Goal: Task Accomplishment & Management: Complete application form

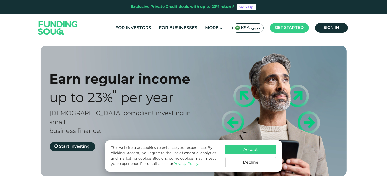
click at [247, 150] on button "Accept" at bounding box center [251, 150] width 51 height 10
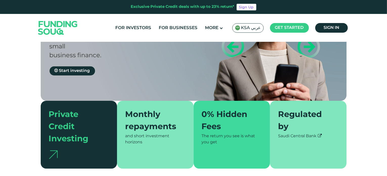
scroll to position [76, 0]
click at [76, 69] on span "Start investing" at bounding box center [74, 71] width 31 height 4
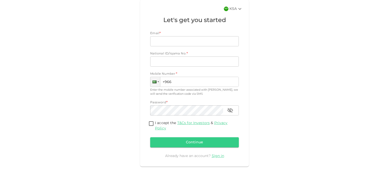
scroll to position [37, 0]
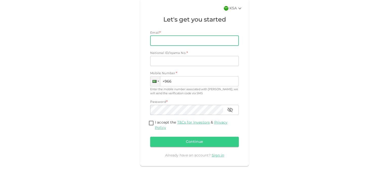
click at [173, 39] on input "Email" at bounding box center [191, 41] width 83 height 10
type input "[DOMAIN_NAME][EMAIL_ADDRESS][DOMAIN_NAME]"
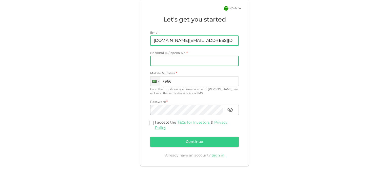
click at [182, 60] on input "National ID/Iqama No." at bounding box center [194, 61] width 89 height 10
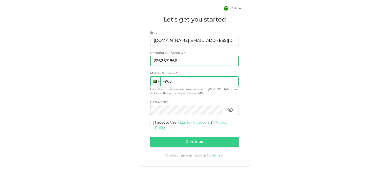
type input "2262671866"
click at [192, 76] on input "+966" at bounding box center [194, 81] width 89 height 10
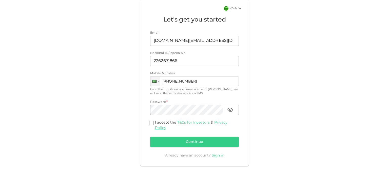
type input "[PHONE_NUMBER]"
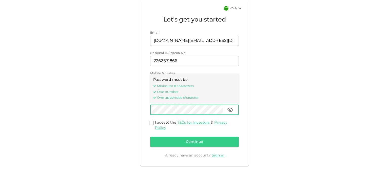
click at [149, 124] on input "I accept the T&Cs for Investors & Privacy Policy" at bounding box center [151, 123] width 8 height 7
checkbox input "true"
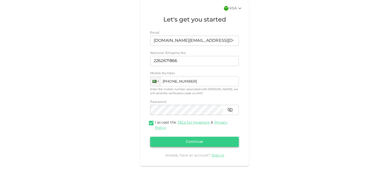
click at [199, 139] on button "Continue" at bounding box center [194, 142] width 89 height 10
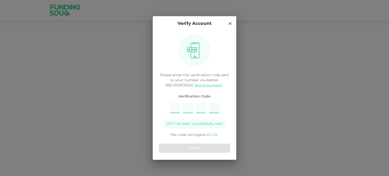
type input "7"
type input "6"
type input "3"
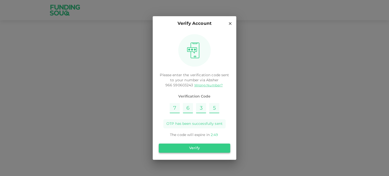
type input "5"
click at [174, 145] on button "Verify" at bounding box center [194, 148] width 71 height 9
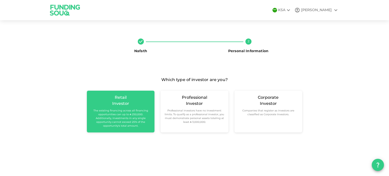
click at [120, 125] on div "Retail Investor The existing financing across all financing opportunities can u…" at bounding box center [121, 112] width 68 height 42
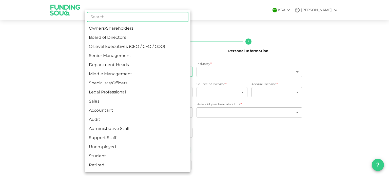
click at [160, 73] on body "KSA RIZWAN Nafath 2 Personal Information Employment Status * ​ ​ Industry * ​ ​…" at bounding box center [194, 88] width 389 height 176
click at [141, 46] on li "C-Level Executives (CEO / CFO / COO)" at bounding box center [138, 46] width 106 height 9
type input "3"
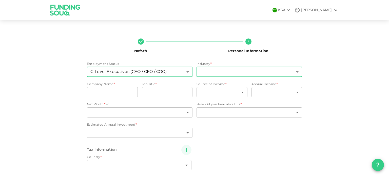
click at [207, 76] on body "KSA RIZWAN Nafath 2 Personal Information Employment Status C-Level Executives (…" at bounding box center [194, 88] width 389 height 176
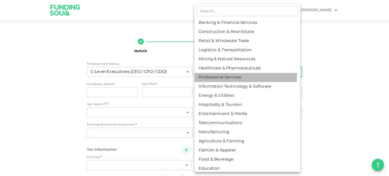
click at [208, 73] on li "Professional Services" at bounding box center [247, 77] width 106 height 9
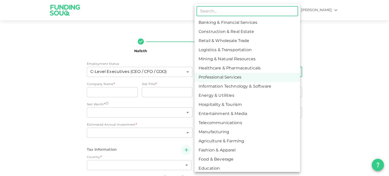
click at [208, 73] on body "KSA RIZWAN Nafath 2 Personal Information Employment Status C-Level Executives (…" at bounding box center [194, 88] width 389 height 176
click at [223, 97] on li "Energy & Utilities" at bounding box center [247, 95] width 106 height 9
type input "9"
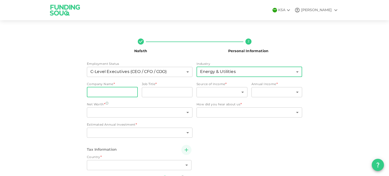
click at [91, 94] on input "companyName" at bounding box center [112, 92] width 51 height 10
type input "East Gas"
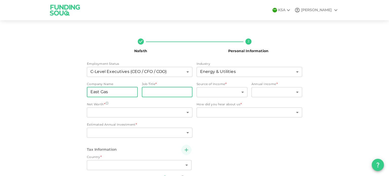
click at [156, 91] on input "jobTitle" at bounding box center [167, 92] width 51 height 10
type input "Finance Manager"
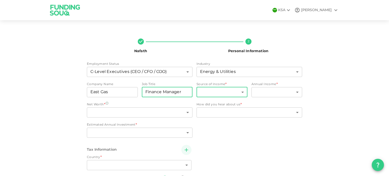
click at [203, 92] on body "KSA RIZWAN Nafath 2 Personal Information Employment Status C-Level Executives (…" at bounding box center [194, 88] width 389 height 176
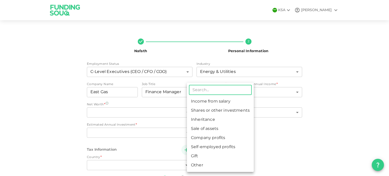
drag, startPoint x: 210, startPoint y: 104, endPoint x: 221, endPoint y: 96, distance: 14.1
click at [210, 104] on li "Income from salary" at bounding box center [220, 101] width 67 height 9
type input "1"
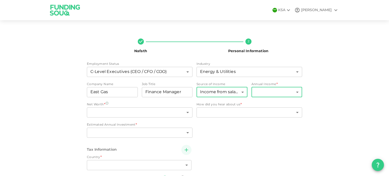
click at [264, 90] on body "KSA RIZWAN Nafath 2 Personal Information Employment Status C-Level Executives (…" at bounding box center [194, 88] width 389 height 176
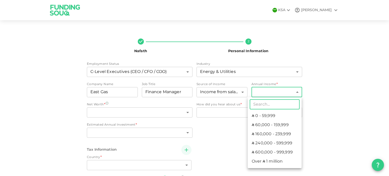
click at [271, 145] on li "ʢ 240,000 - 599,999" at bounding box center [275, 143] width 54 height 9
type input "4"
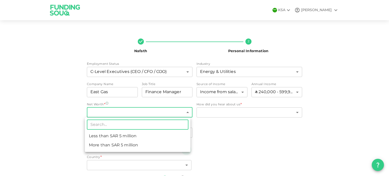
click at [106, 111] on body "KSA RIZWAN Nafath 2 Personal Information Employment Status C-Level Executives (…" at bounding box center [194, 88] width 389 height 176
click at [113, 138] on li "Less than ʢ 5 million" at bounding box center [138, 136] width 106 height 9
type input "1"
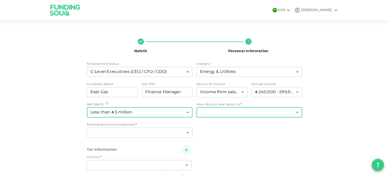
click at [228, 112] on body "KSA RIZWAN Nafath 2 Personal Information Employment Status C-Level Executives (…" at bounding box center [194, 88] width 389 height 176
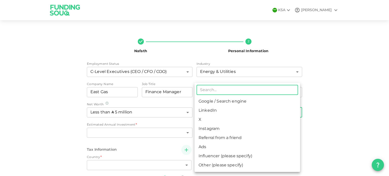
click at [219, 102] on li "Google / Search engine" at bounding box center [247, 101] width 106 height 9
type input "1"
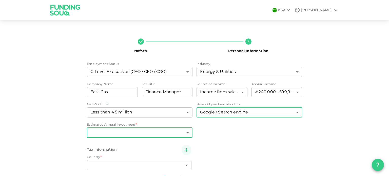
click at [136, 133] on body "KSA RIZWAN Nafath 2 Personal Information Employment Status C-Level Executives (…" at bounding box center [194, 88] width 389 height 176
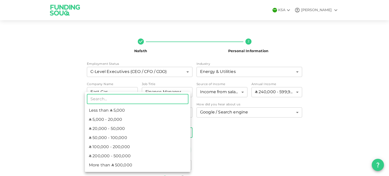
click at [134, 116] on li "ʢ 5,000 - 20,000" at bounding box center [138, 119] width 106 height 9
type input "2"
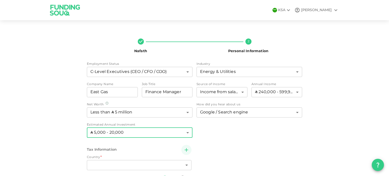
scroll to position [25, 0]
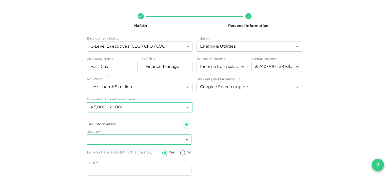
click at [129, 141] on body "KSA RIZWAN Nafath 2 Personal Information Employment Status C-Level Executives (…" at bounding box center [194, 88] width 389 height 176
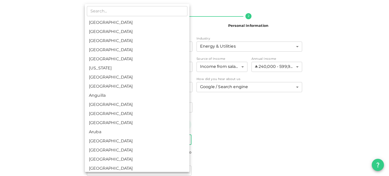
click at [274, 120] on div at bounding box center [194, 88] width 389 height 176
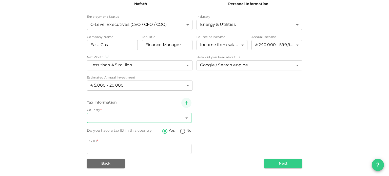
scroll to position [47, 0]
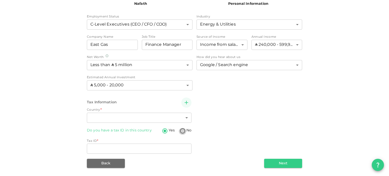
click at [181, 129] on input "No" at bounding box center [183, 131] width 8 height 7
radio input "true"
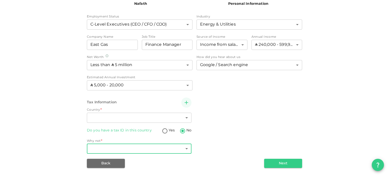
click at [125, 147] on body "KSA RIZWAN Nafath 2 Personal Information Employment Status C-Level Executives (…" at bounding box center [194, 88] width 389 height 176
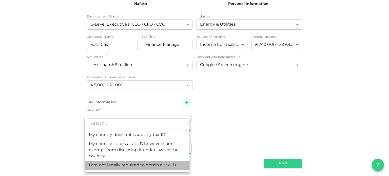
click at [138, 164] on li "I am not legally required to obtain a tax-ID" at bounding box center [137, 165] width 105 height 9
type input "3"
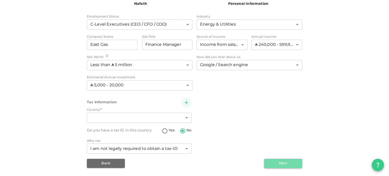
click at [276, 165] on button "Next" at bounding box center [283, 163] width 38 height 9
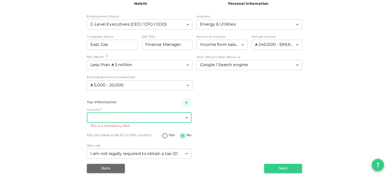
click at [153, 116] on body "KSA RIZWAN Nafath 2 Personal Information Employment Status C-Level Executives (…" at bounding box center [194, 88] width 389 height 176
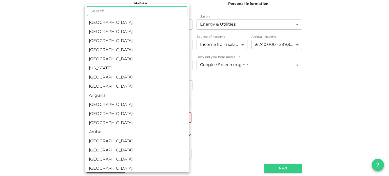
click at [263, 127] on div at bounding box center [194, 88] width 389 height 176
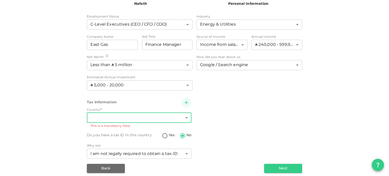
click at [143, 117] on body "KSA RIZWAN Nafath 2 Personal Information Employment Status C-Level Executives (…" at bounding box center [194, 88] width 389 height 176
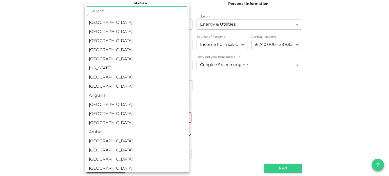
click at [305, 118] on div at bounding box center [194, 88] width 389 height 176
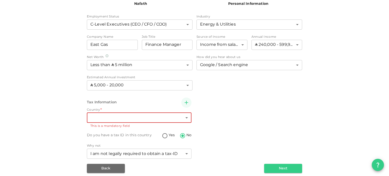
click at [261, 118] on div "​ Saudi Arabia United Arab Emirates Afghanistan Albania Algeria American Samoa …" at bounding box center [194, 88] width 389 height 176
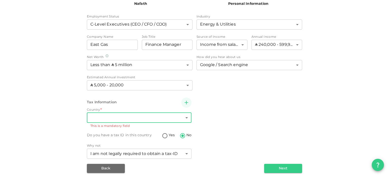
click at [159, 116] on body "KSA RIZWAN Nafath 2 Personal Information Employment Status C-Level Executives (…" at bounding box center [194, 88] width 389 height 176
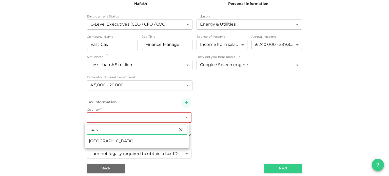
type input "pak"
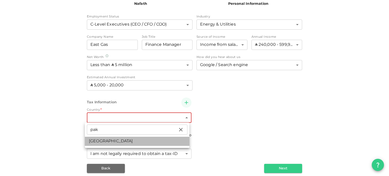
click at [114, 140] on li "Pakistan" at bounding box center [137, 141] width 105 height 9
type input "149"
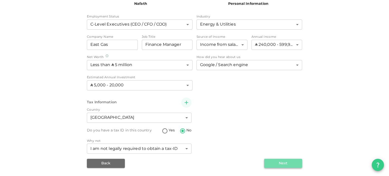
click at [269, 162] on button "Next" at bounding box center [283, 163] width 38 height 9
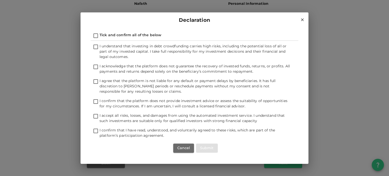
click at [96, 35] on input "Tick and confirm all of the below" at bounding box center [96, 36] width 8 height 7
checkbox input "true"
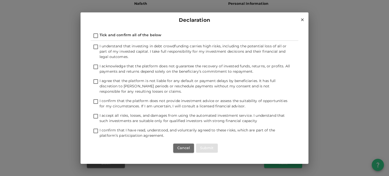
checkbox input "true"
click at [208, 146] on button "Submit" at bounding box center [207, 148] width 22 height 9
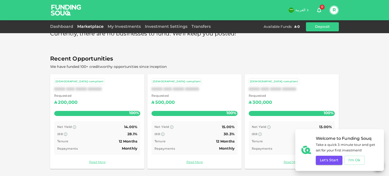
scroll to position [11, 0]
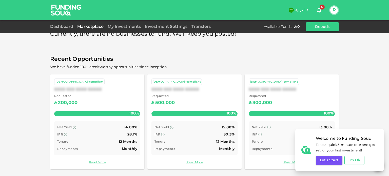
click at [345, 161] on button "I'm Ok" at bounding box center [354, 160] width 20 height 9
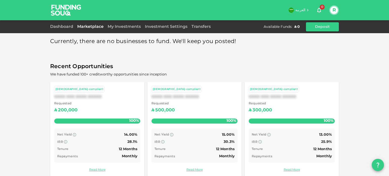
scroll to position [0, 0]
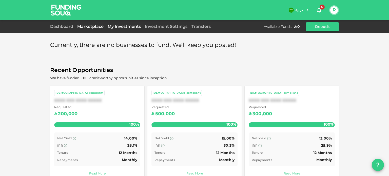
click at [117, 27] on link "My Investments" at bounding box center [124, 27] width 37 height 4
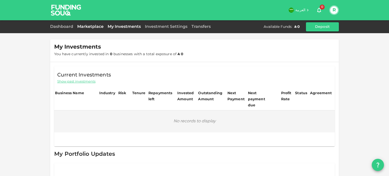
click at [94, 28] on link "Marketplace" at bounding box center [90, 27] width 30 height 4
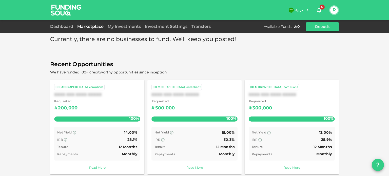
scroll to position [11, 0]
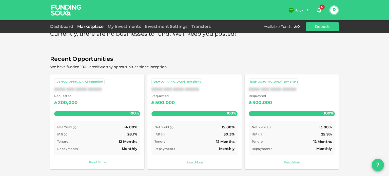
click at [99, 163] on link "Read More" at bounding box center [97, 162] width 86 height 5
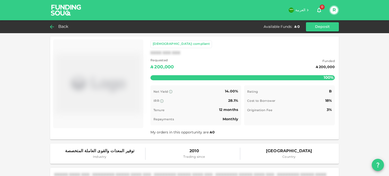
click at [53, 24] on icon at bounding box center [52, 27] width 6 height 6
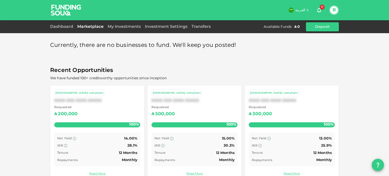
click at [62, 29] on div "Dashboard" at bounding box center [62, 27] width 25 height 6
click at [62, 28] on link "Dashboard" at bounding box center [62, 27] width 25 height 4
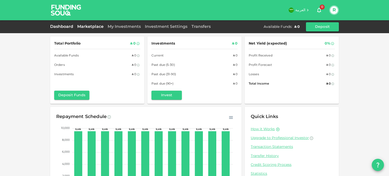
click at [96, 28] on link "Marketplace" at bounding box center [90, 27] width 30 height 4
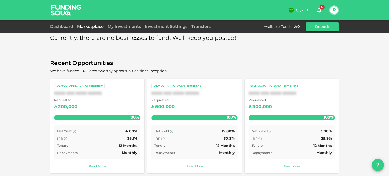
scroll to position [11, 0]
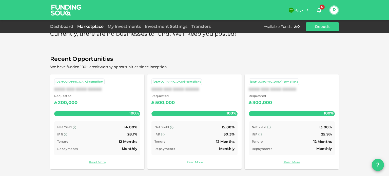
click at [196, 162] on link "Read More" at bounding box center [194, 162] width 86 height 5
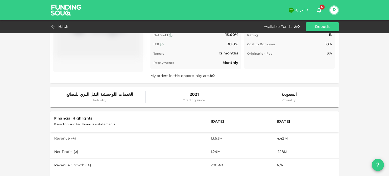
scroll to position [11, 0]
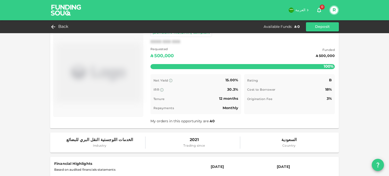
click at [334, 9] on button "R" at bounding box center [334, 10] width 8 height 8
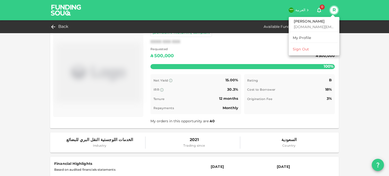
click at [307, 51] on div "Sign Out" at bounding box center [301, 49] width 16 height 5
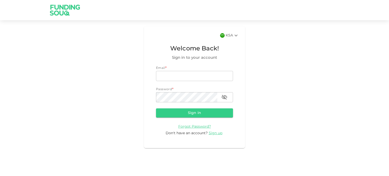
type input "[DOMAIN_NAME][EMAIL_ADDRESS][DOMAIN_NAME]"
